Goal: Task Accomplishment & Management: Manage account settings

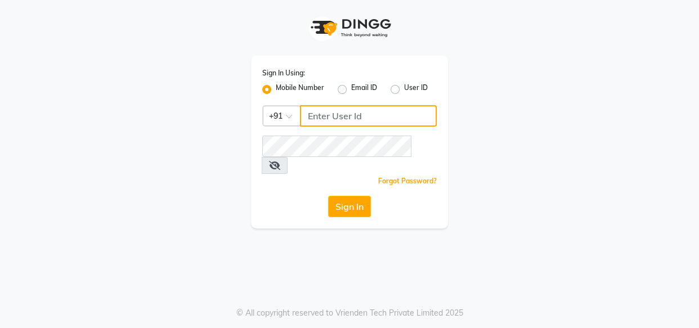
click at [328, 119] on input "Username" at bounding box center [368, 115] width 137 height 21
click at [404, 90] on label "User ID" at bounding box center [416, 90] width 24 height 14
click at [404, 90] on input "User ID" at bounding box center [407, 86] width 7 height 7
radio input "true"
radio input "false"
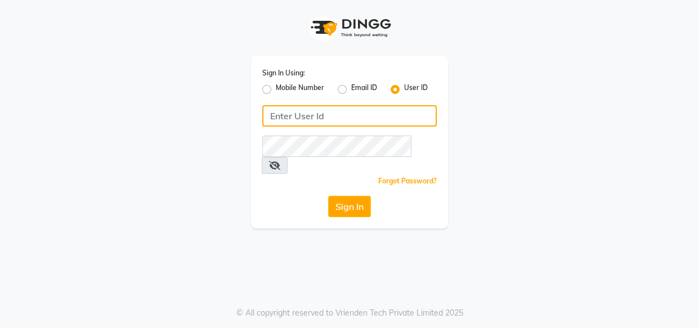
click at [362, 113] on input "Username" at bounding box center [349, 115] width 174 height 21
type input "Riovi"
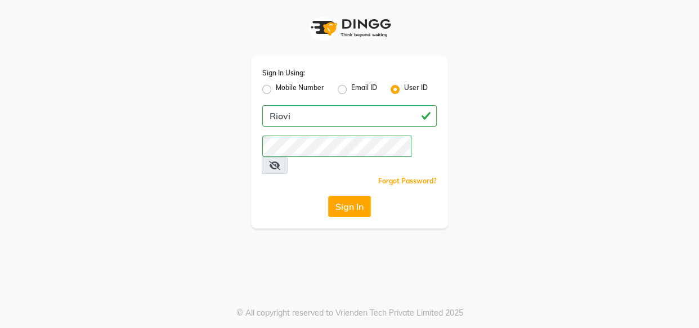
click at [288, 157] on span at bounding box center [275, 165] width 26 height 17
click at [280, 161] on icon at bounding box center [274, 165] width 11 height 9
click at [342, 197] on button "Sign In" at bounding box center [349, 206] width 43 height 21
